Goal: Information Seeking & Learning: Learn about a topic

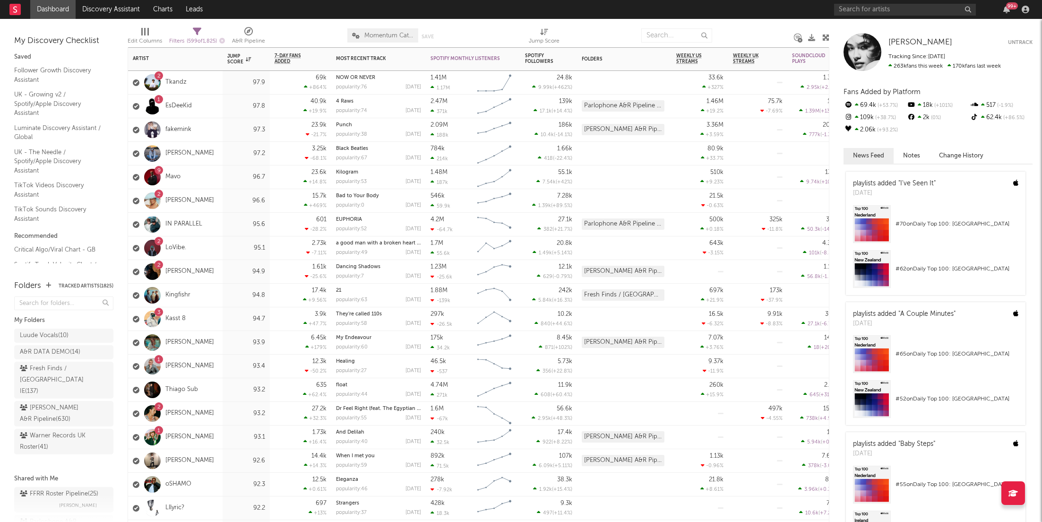
click at [189, 88] on div "2 Tkandz" at bounding box center [175, 83] width 94 height 24
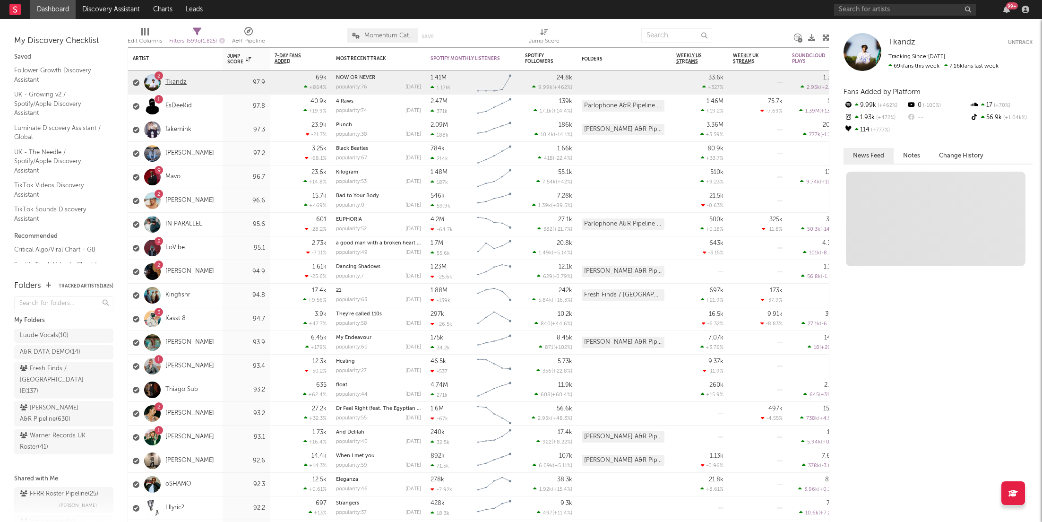
click at [176, 86] on link "Tkandz" at bounding box center [175, 82] width 21 height 8
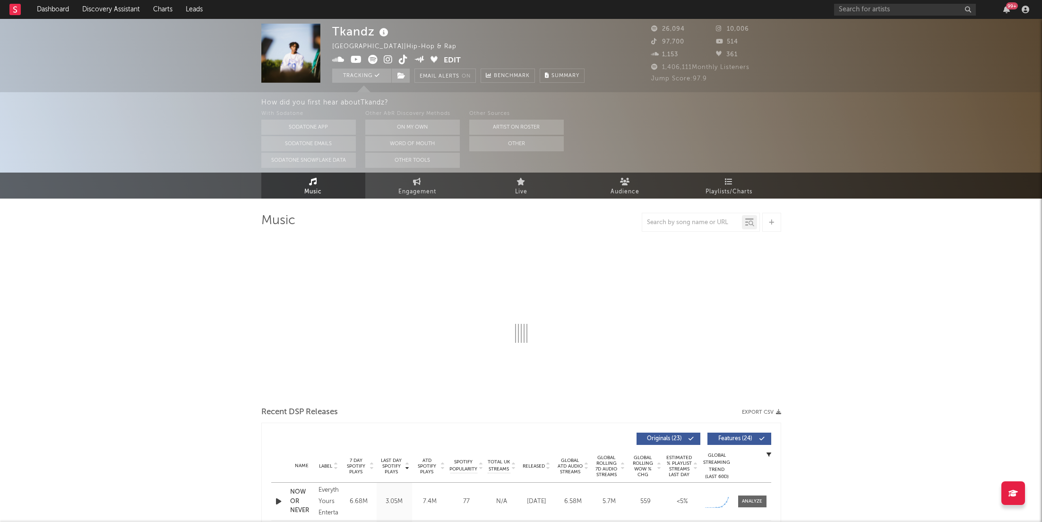
select select "6m"
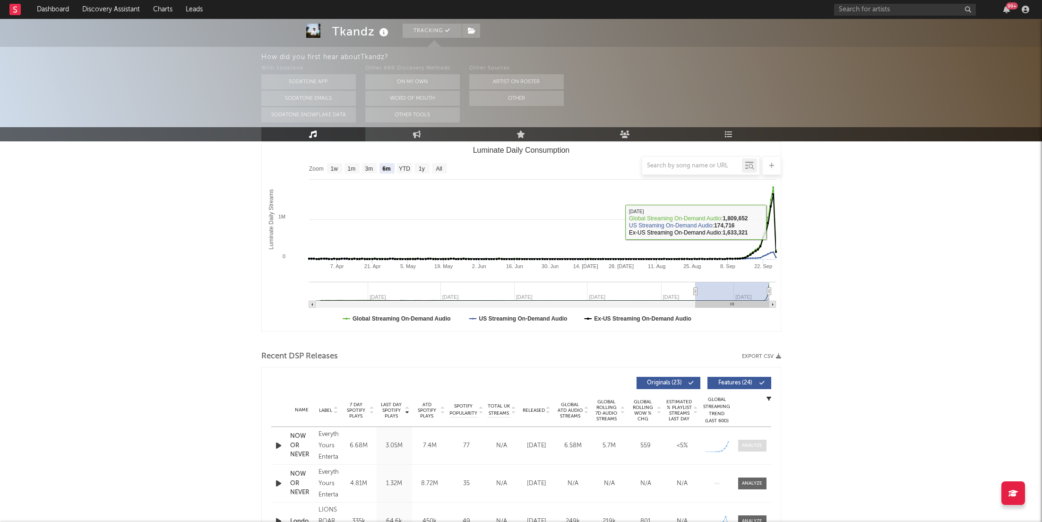
click at [754, 446] on div at bounding box center [752, 445] width 20 height 7
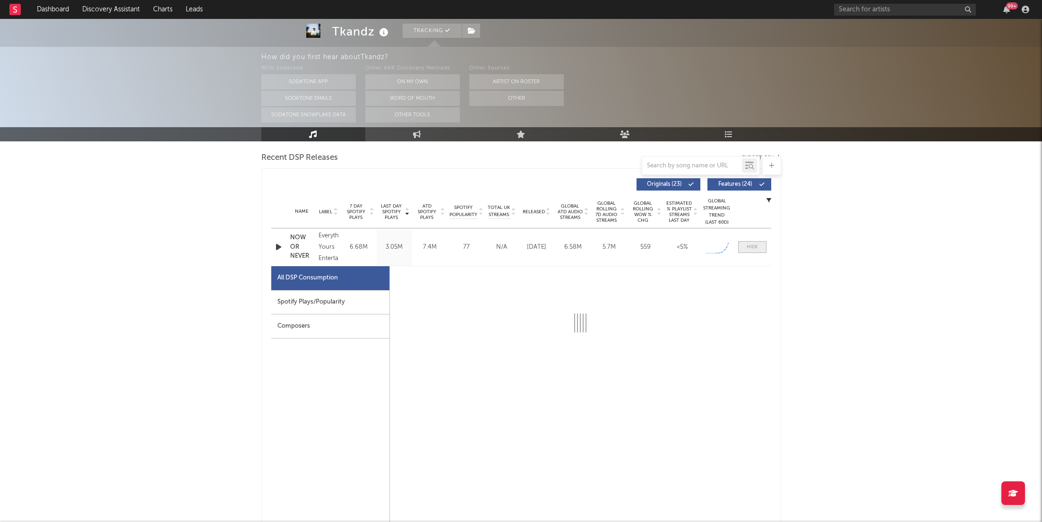
scroll to position [332, 0]
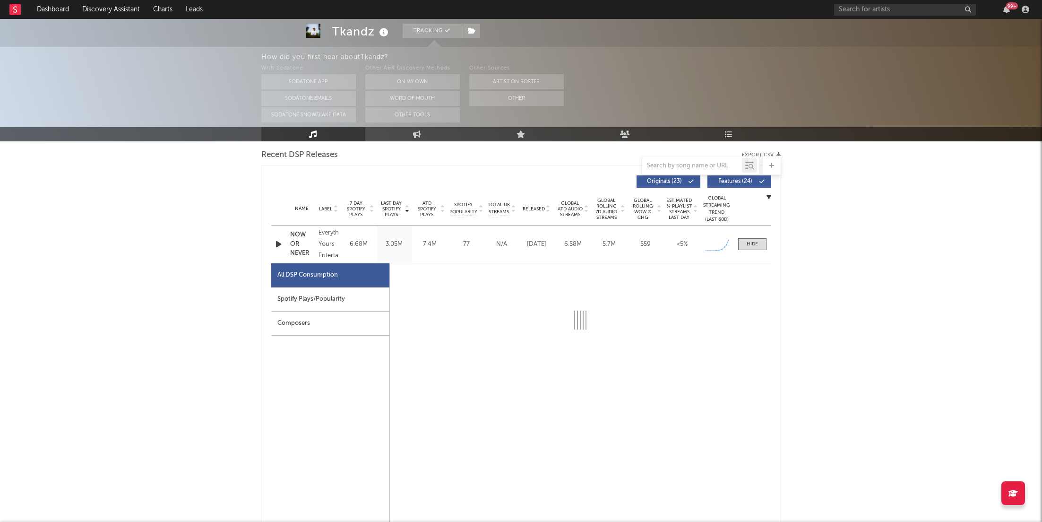
select select "1w"
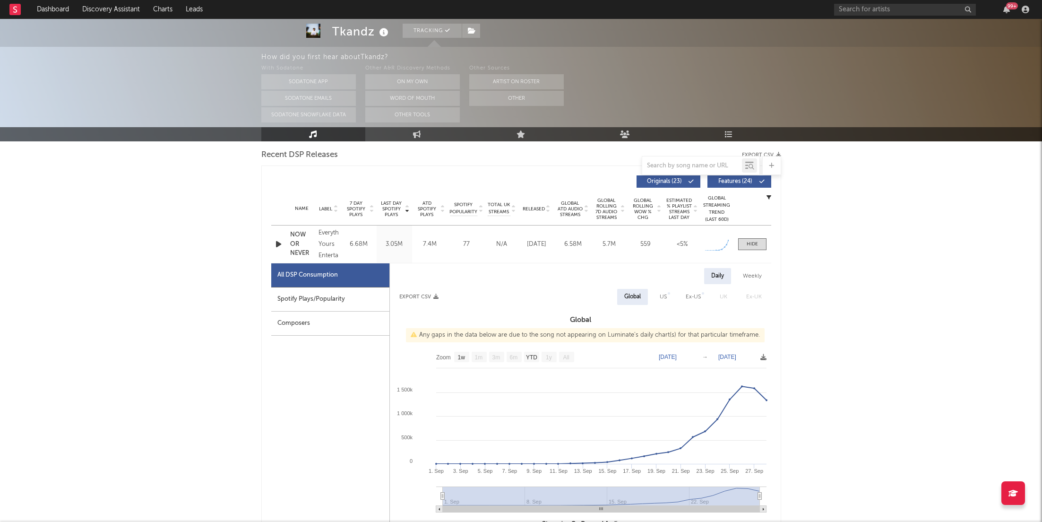
click at [302, 312] on div "Composers" at bounding box center [330, 323] width 118 height 24
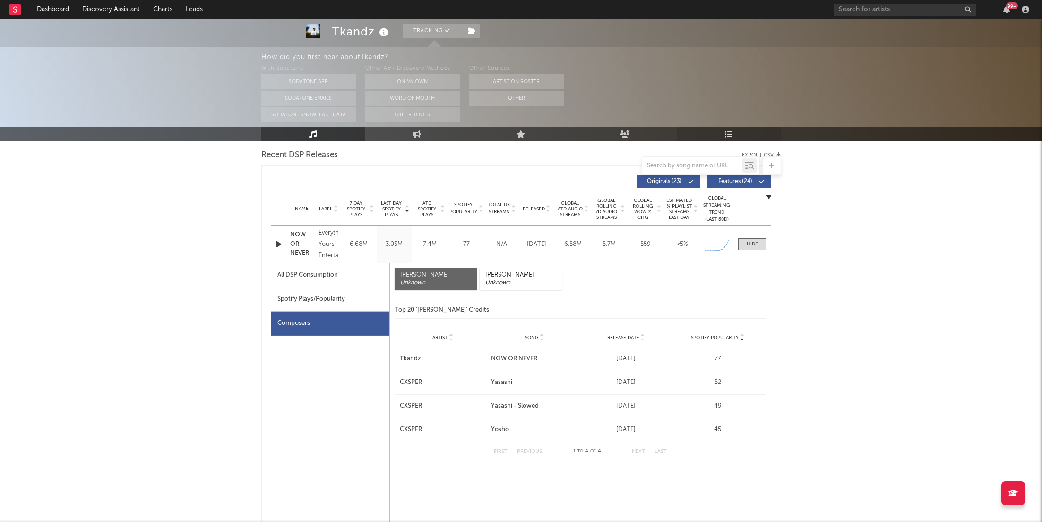
click at [741, 129] on link "Playlists/Charts" at bounding box center [729, 134] width 104 height 14
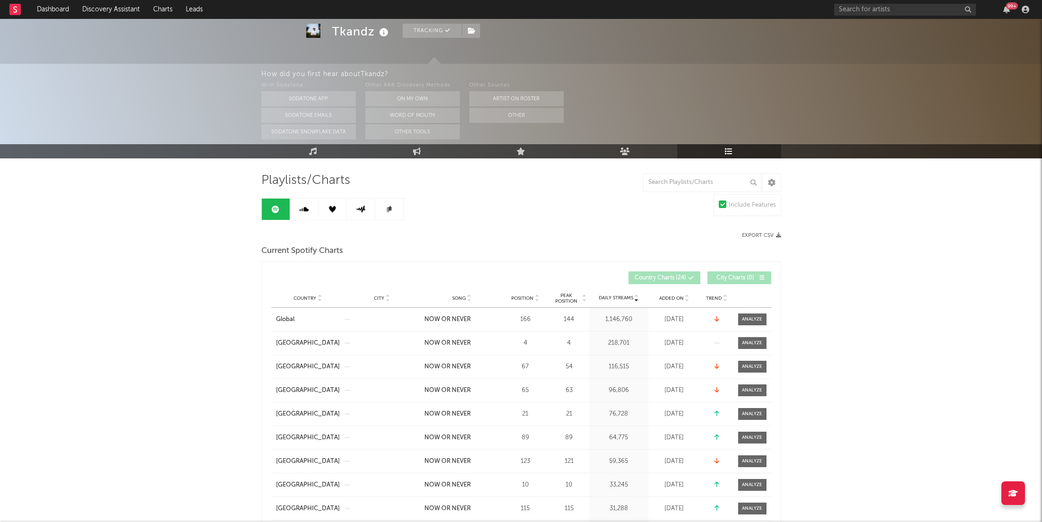
scroll to position [43, 0]
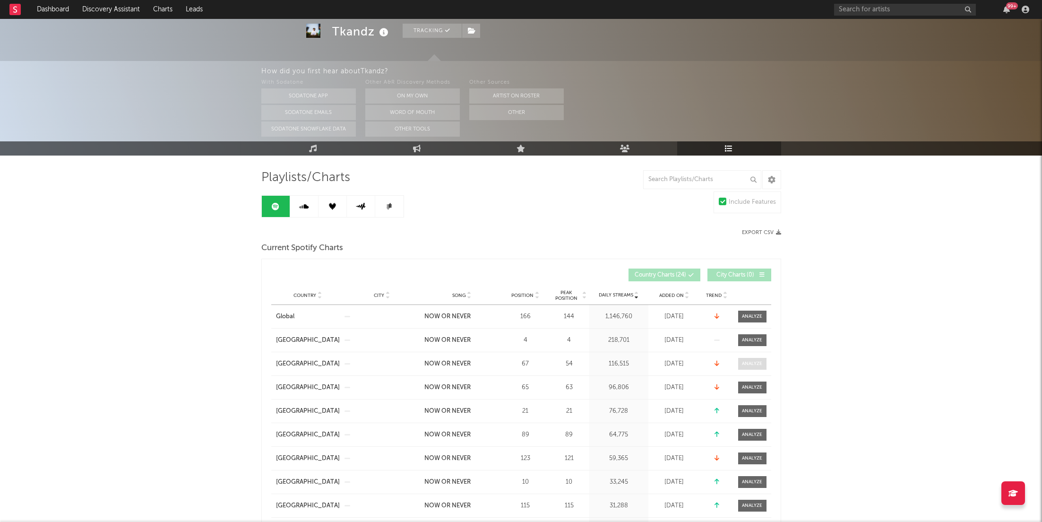
click at [740, 360] on span at bounding box center [752, 364] width 28 height 12
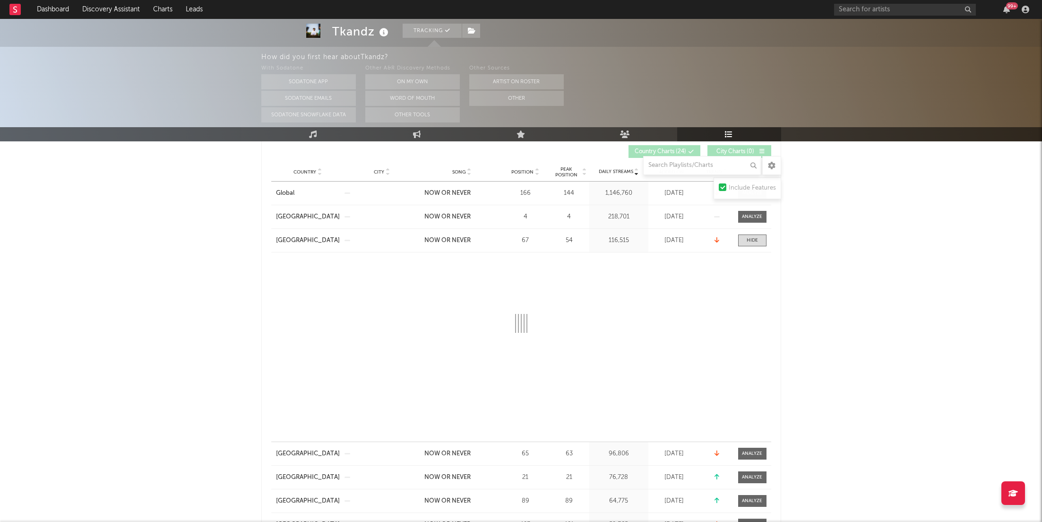
scroll to position [203, 0]
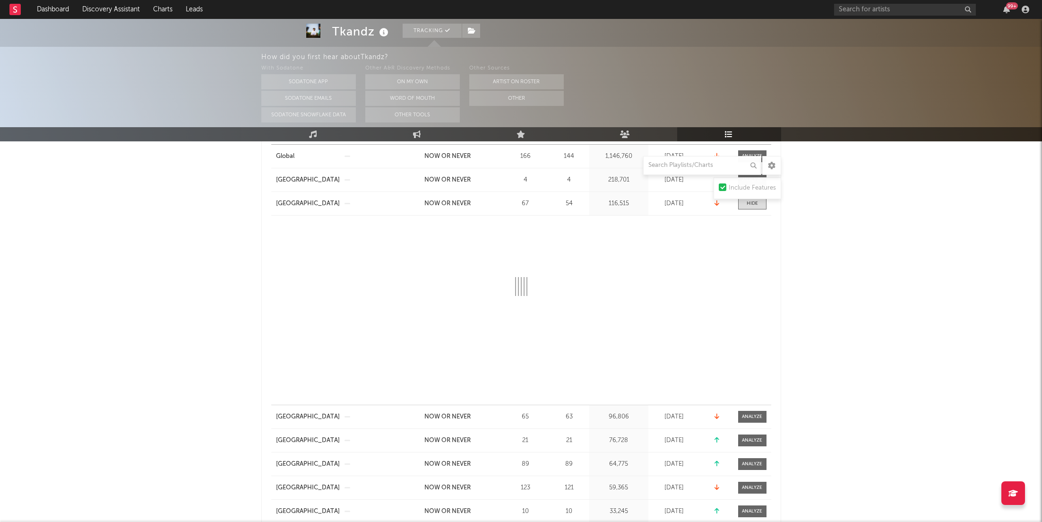
select select "1w"
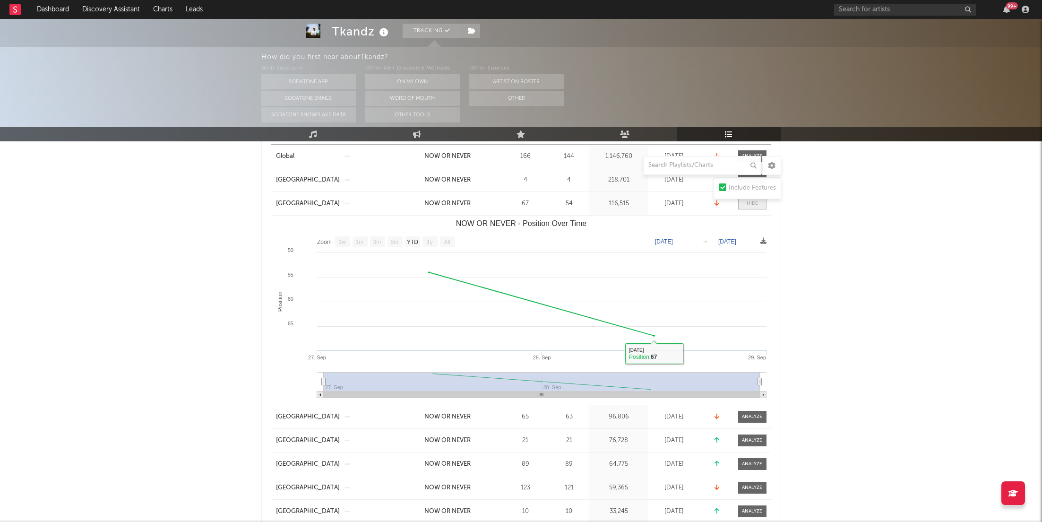
click at [745, 202] on span at bounding box center [752, 203] width 28 height 12
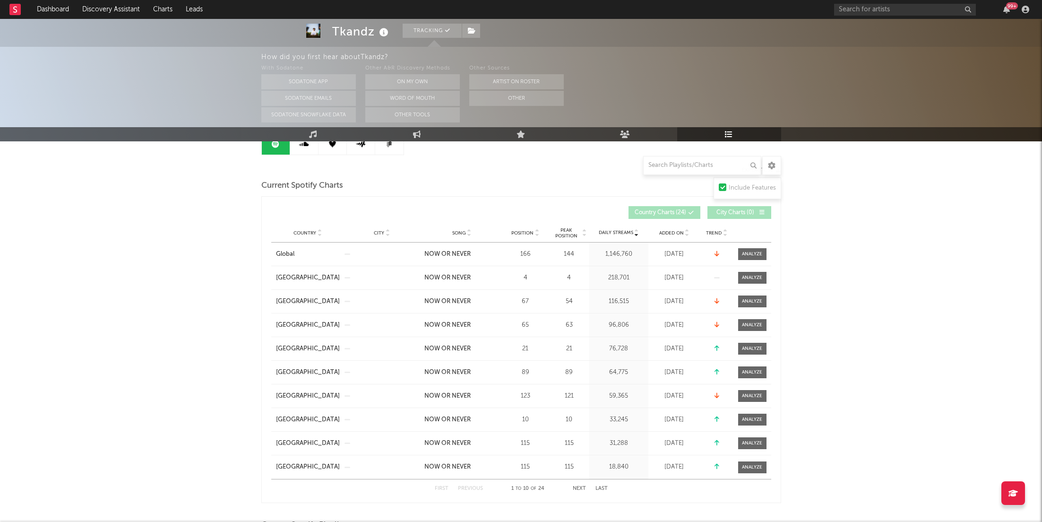
scroll to position [98, 0]
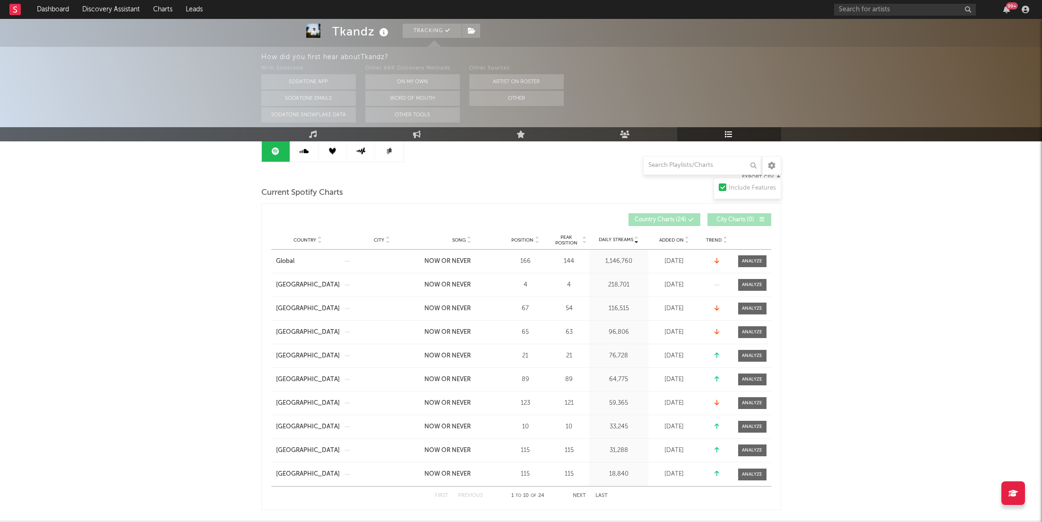
click at [526, 246] on div "Country City Song Position Peak Position Estimated Daily Streams Playlist Follo…" at bounding box center [521, 240] width 500 height 19
click at [529, 240] on span "Position" at bounding box center [522, 240] width 22 height 6
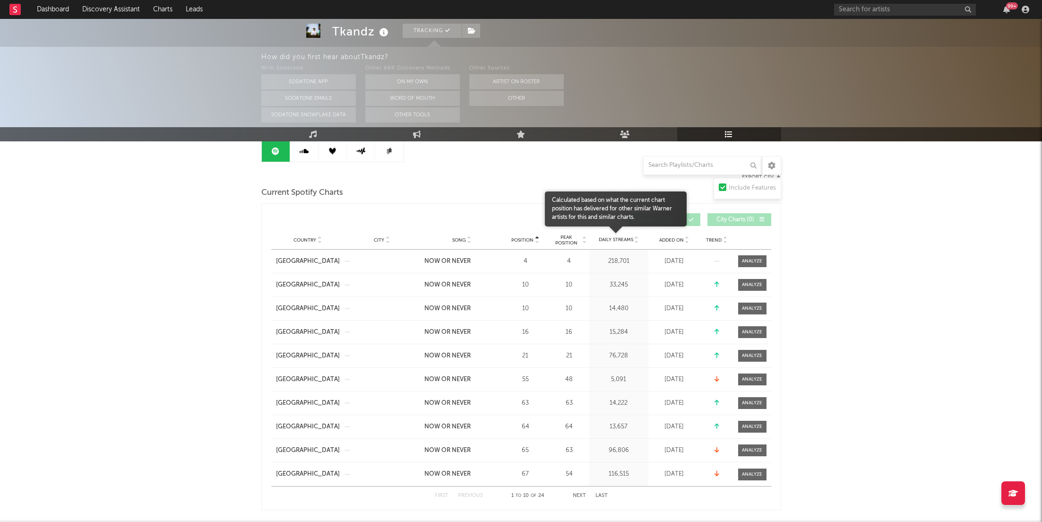
click at [614, 239] on span "Daily Streams" at bounding box center [616, 239] width 34 height 7
